Goal: Task Accomplishment & Management: Manage account settings

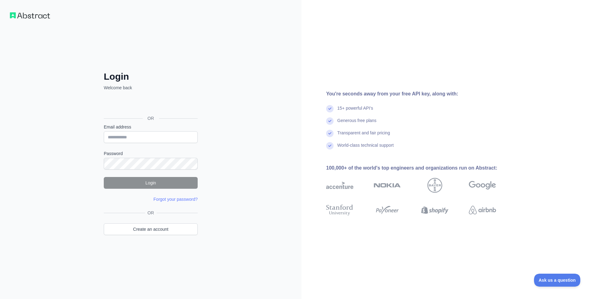
click at [360, 104] on div "You're seconds away from your free API key, along with: 15+ powerful API's Gene…" at bounding box center [413, 149] width 224 height 119
click at [360, 107] on div "15+ powerful API's" at bounding box center [355, 111] width 36 height 12
click at [36, 15] on img at bounding box center [30, 15] width 40 height 6
click at [353, 189] on img at bounding box center [339, 185] width 27 height 15
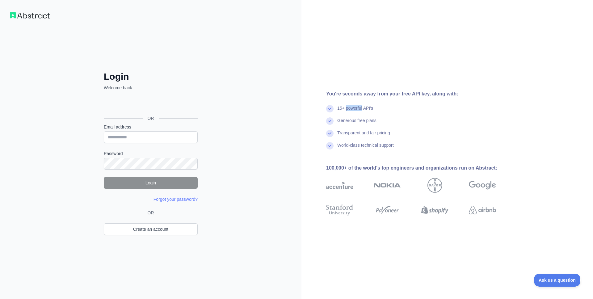
click at [401, 187] on img at bounding box center [386, 185] width 27 height 15
click at [275, 229] on div "Login Welcome back OR Email address Password Login Forgot your password? Please…" at bounding box center [150, 149] width 301 height 299
